Goal: Contribute content: Add original content to the website for others to see

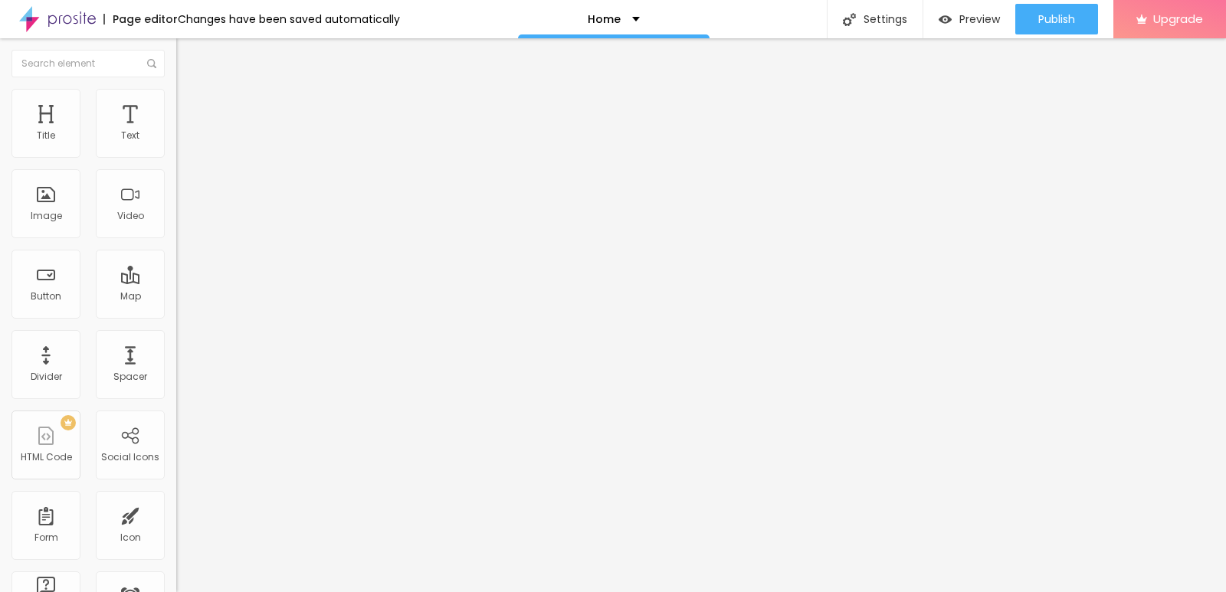
click at [176, 130] on div "Change image" at bounding box center [264, 125] width 176 height 11
click at [176, 132] on span "Change image" at bounding box center [217, 125] width 82 height 13
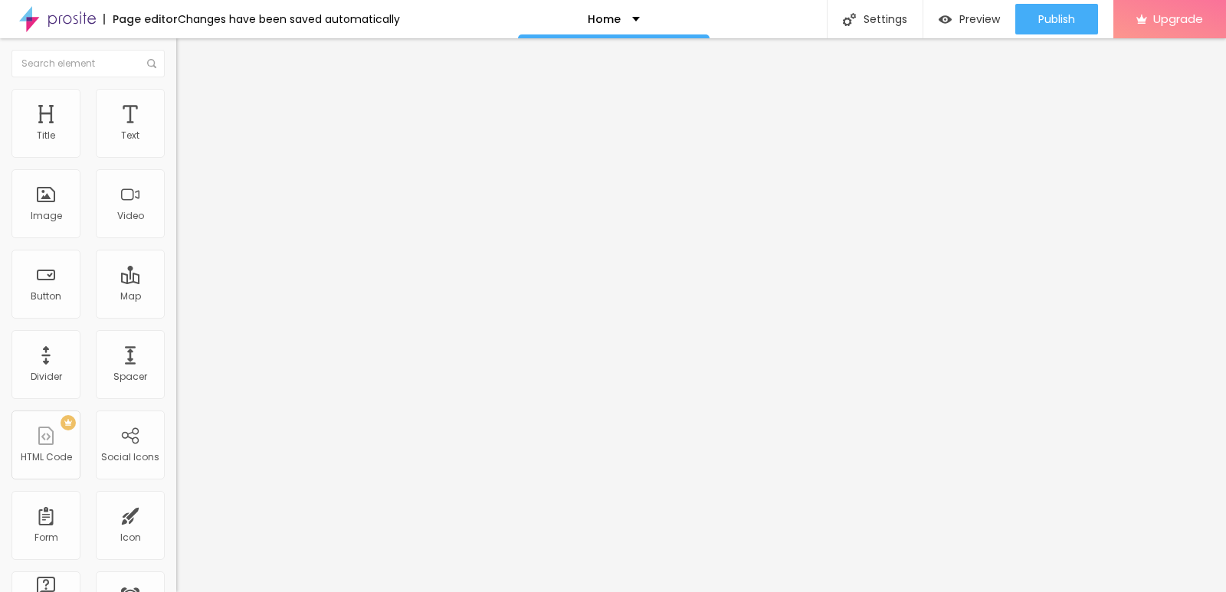
click at [258, 132] on span at bounding box center [262, 125] width 9 height 13
click at [5, 56] on div at bounding box center [88, 63] width 176 height 51
click at [188, 61] on img "button" at bounding box center [194, 56] width 12 height 12
click at [176, 132] on span "Add image" at bounding box center [207, 125] width 63 height 13
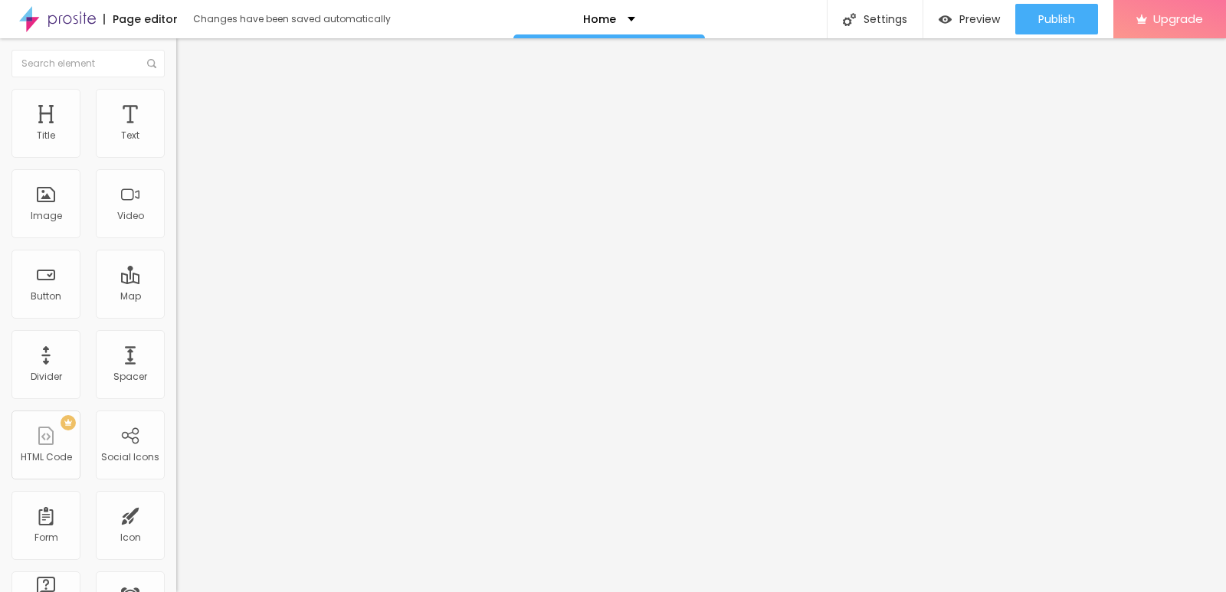
click at [176, 132] on span "Change image" at bounding box center [217, 125] width 82 height 13
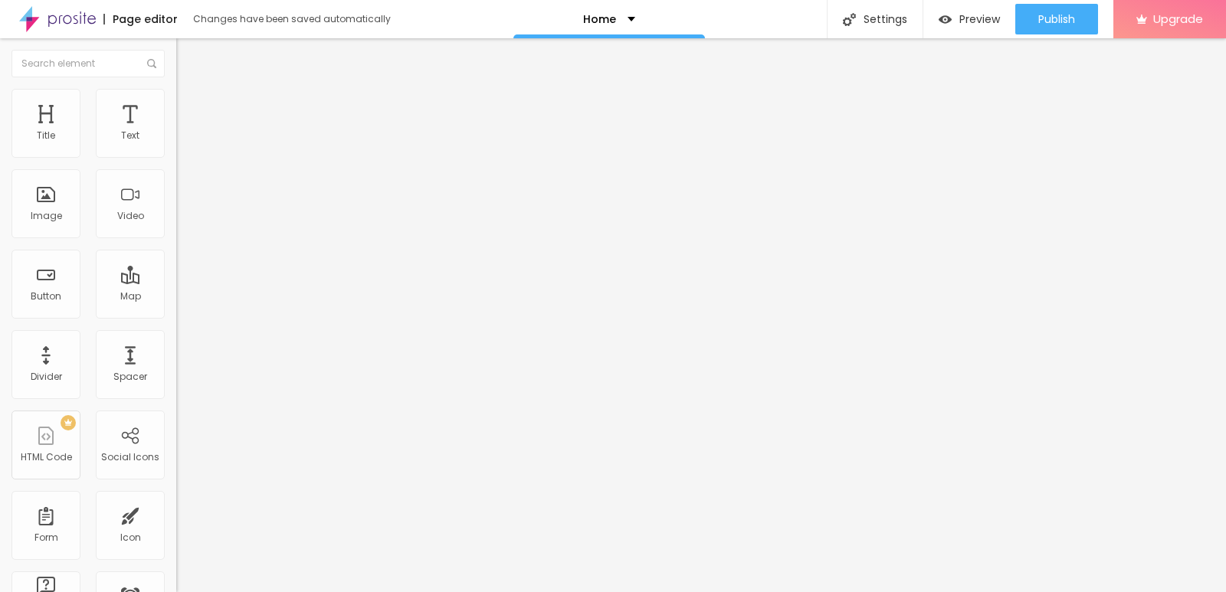
click at [176, 240] on span "Original" at bounding box center [194, 233] width 37 height 13
click at [176, 257] on div "Default 4:3" at bounding box center [264, 252] width 176 height 9
click at [176, 248] on div "Cinema 16:9" at bounding box center [264, 242] width 176 height 9
click at [176, 282] on span "Original" at bounding box center [194, 275] width 37 height 13
click at [176, 155] on input "text" at bounding box center [268, 146] width 184 height 15
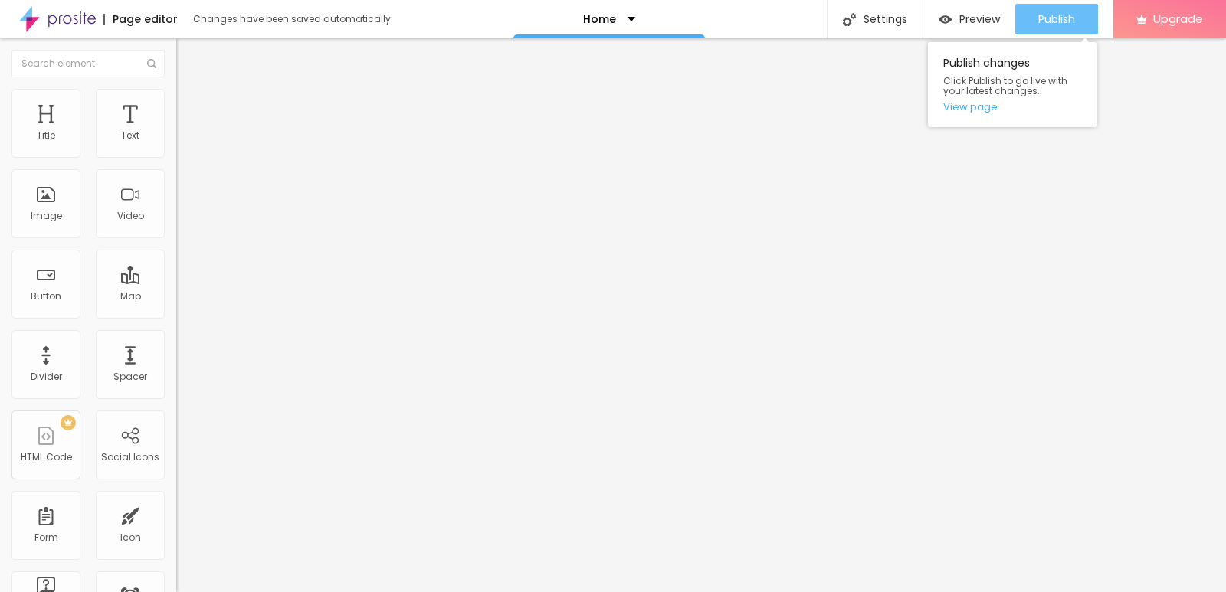
click at [1034, 30] on button "Publish" at bounding box center [1056, 19] width 83 height 31
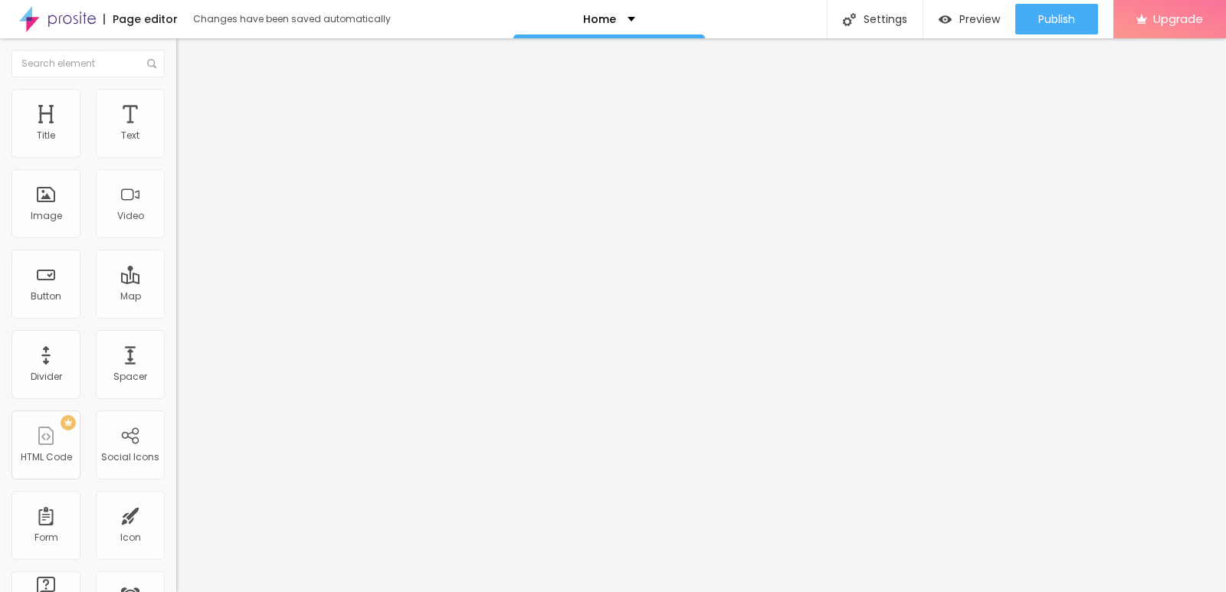
click at [161, 14] on div "Page editor" at bounding box center [140, 19] width 74 height 11
click at [139, 17] on div "Page editor" at bounding box center [140, 19] width 74 height 11
click at [41, 31] on img at bounding box center [57, 19] width 77 height 38
click at [608, 7] on div "Home" at bounding box center [614, 19] width 192 height 38
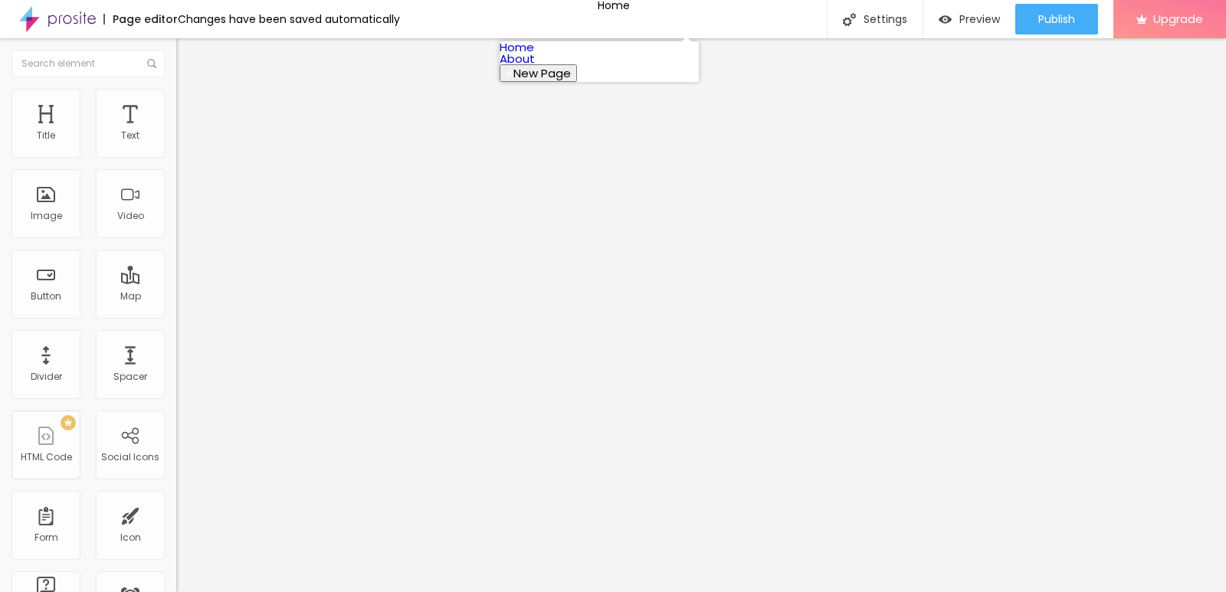
click at [484, 19] on div "Page editor Changes have been saved automatically Home Settings Page settings C…" at bounding box center [613, 19] width 1226 height 38
